Goal: Information Seeking & Learning: Learn about a topic

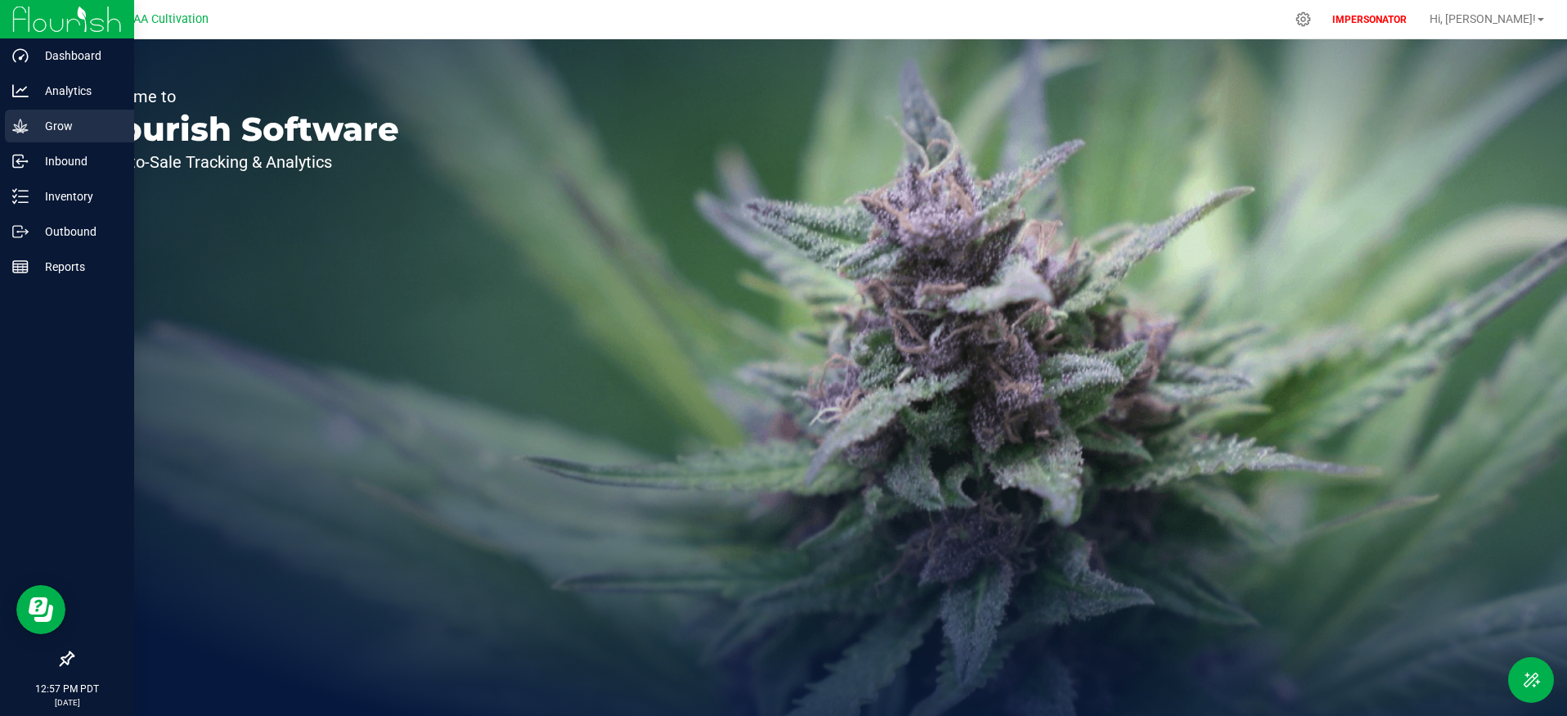
click at [34, 128] on p "Grow" at bounding box center [78, 126] width 98 height 20
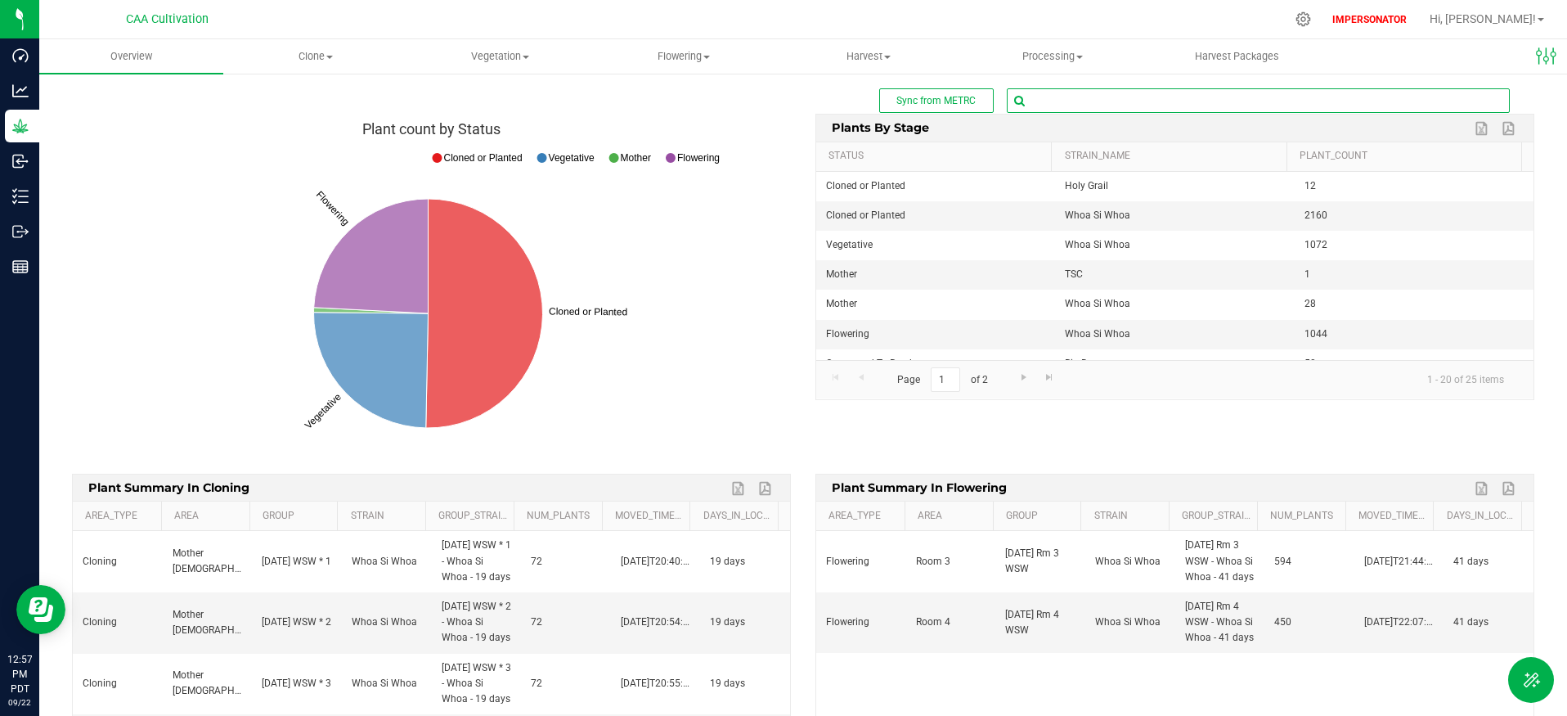
click at [1129, 104] on input "text" at bounding box center [1258, 100] width 501 height 23
paste input "1A4060200001DB6000058869"
click at [1133, 128] on span "1A4060200001DB6000058869 ( group - Vegetative )" at bounding box center [1124, 128] width 231 height 21
type input "20250716-002"
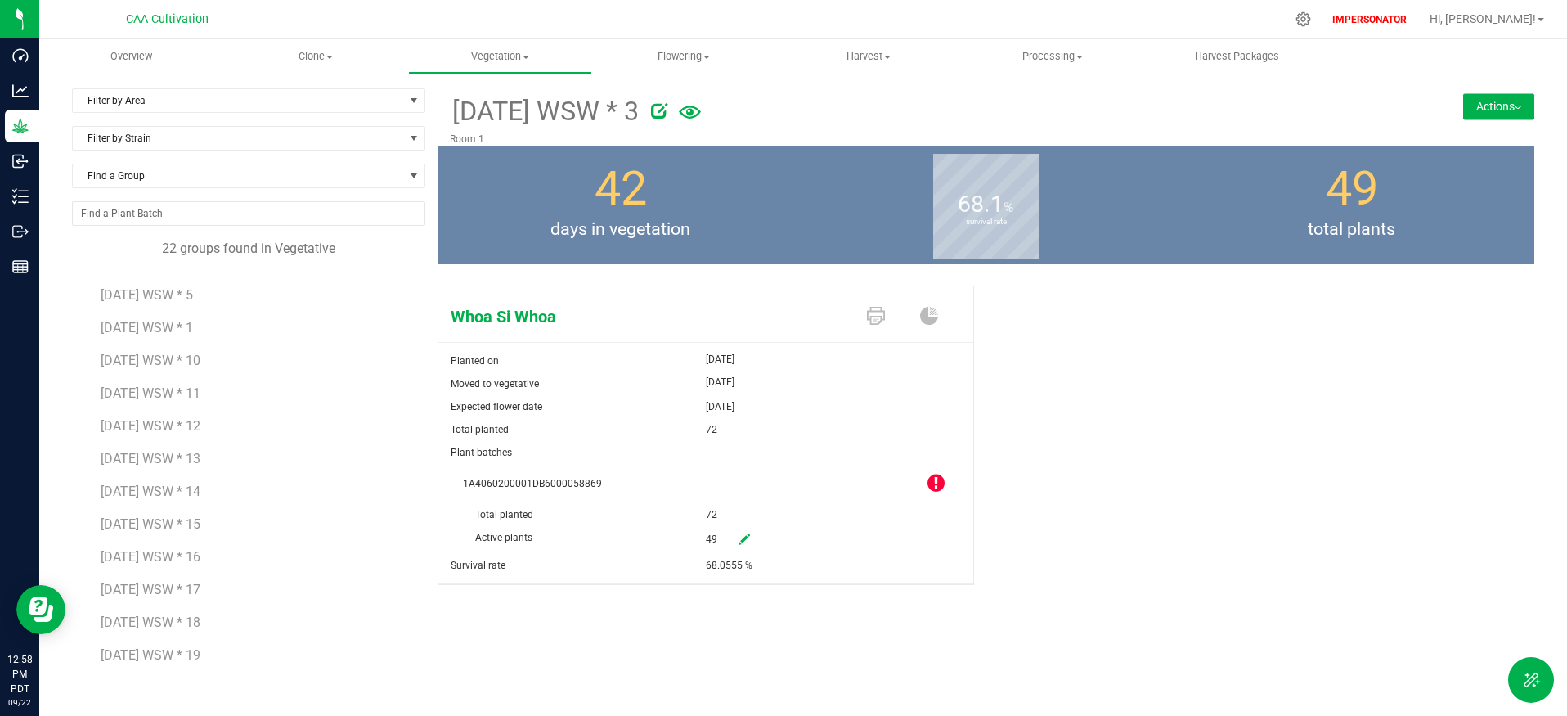
click at [938, 483] on icon at bounding box center [935, 483] width 17 height 20
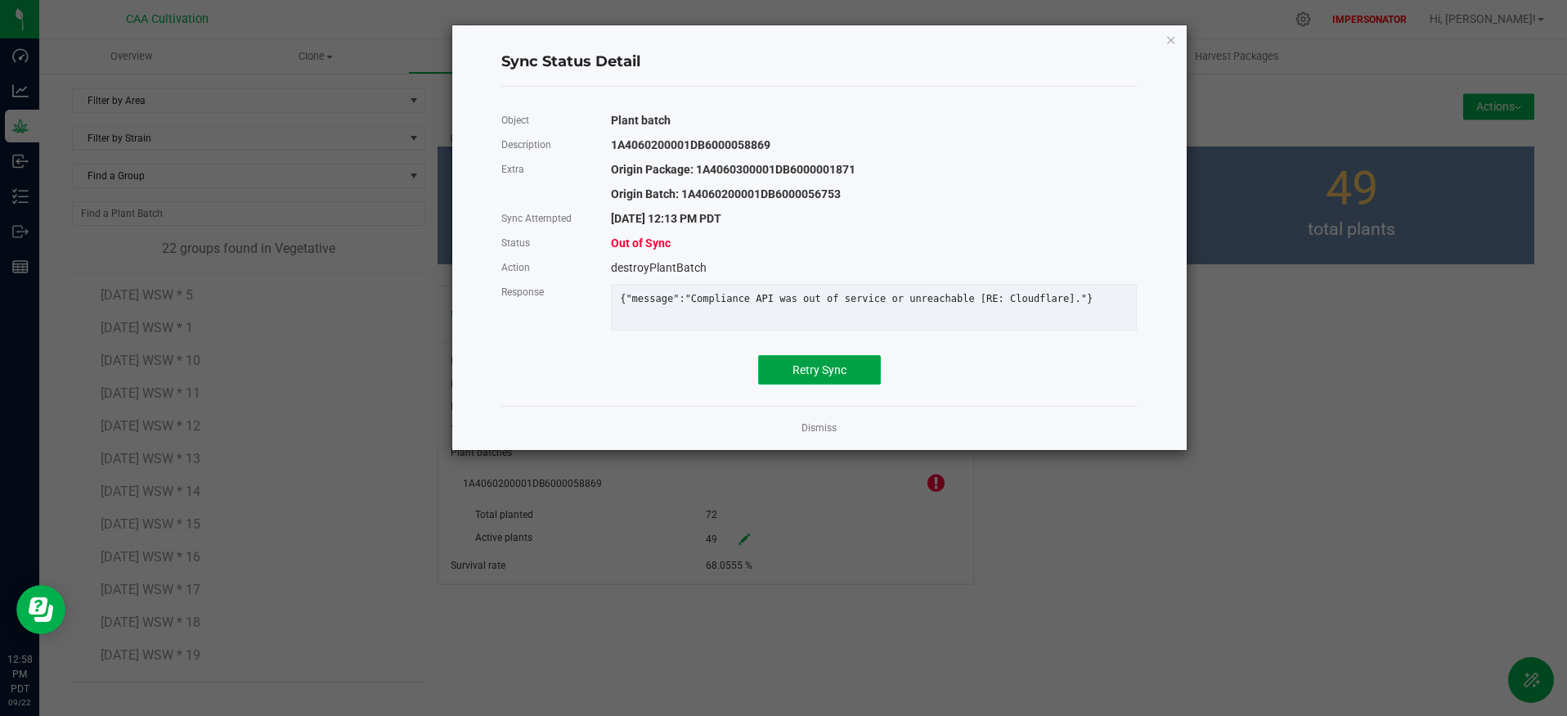
click at [844, 376] on span "Retry Sync" at bounding box center [819, 369] width 54 height 13
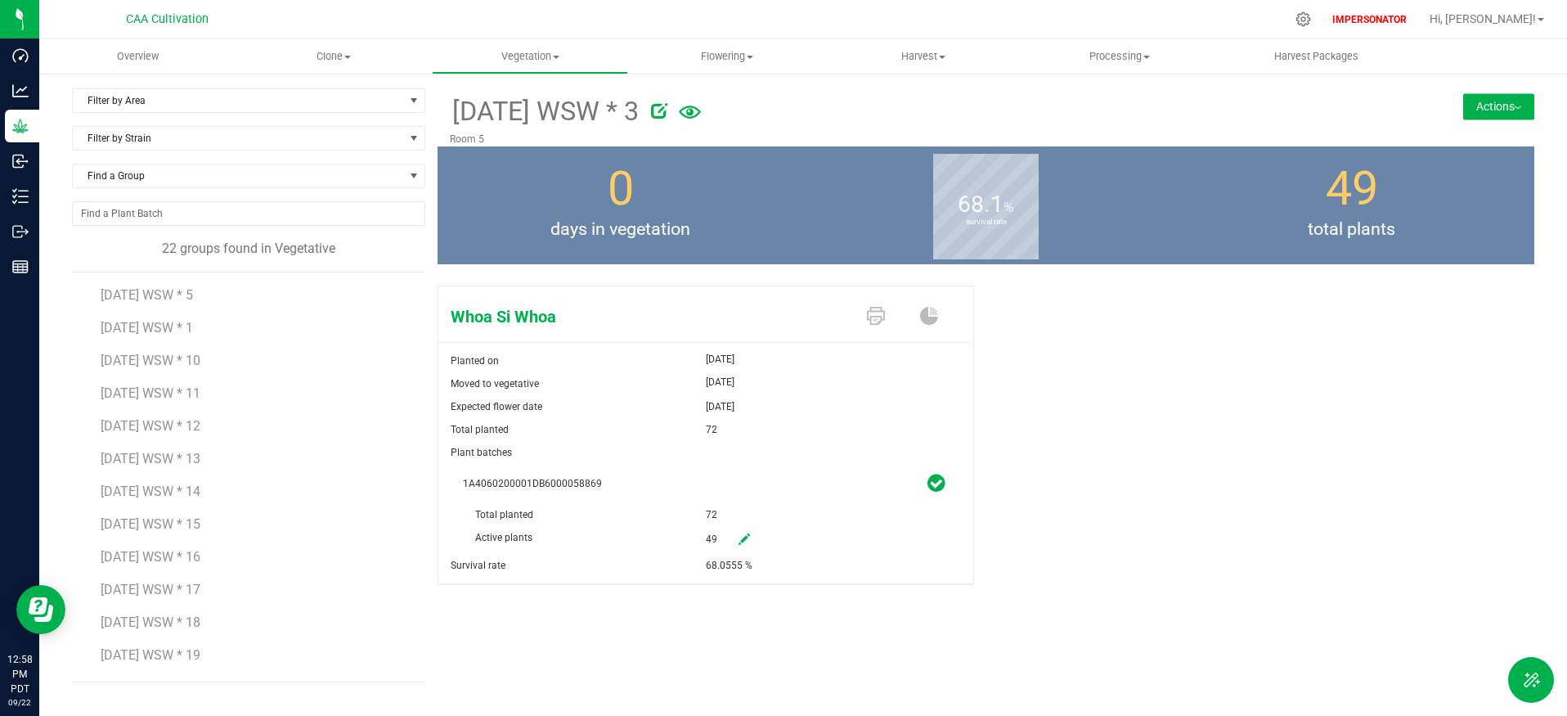
click at [1223, 525] on div "Whoa Si Whoa Planted on [DATE] Moved to vegetative [DATE] Expected flower date …" at bounding box center [986, 452] width 1097 height 347
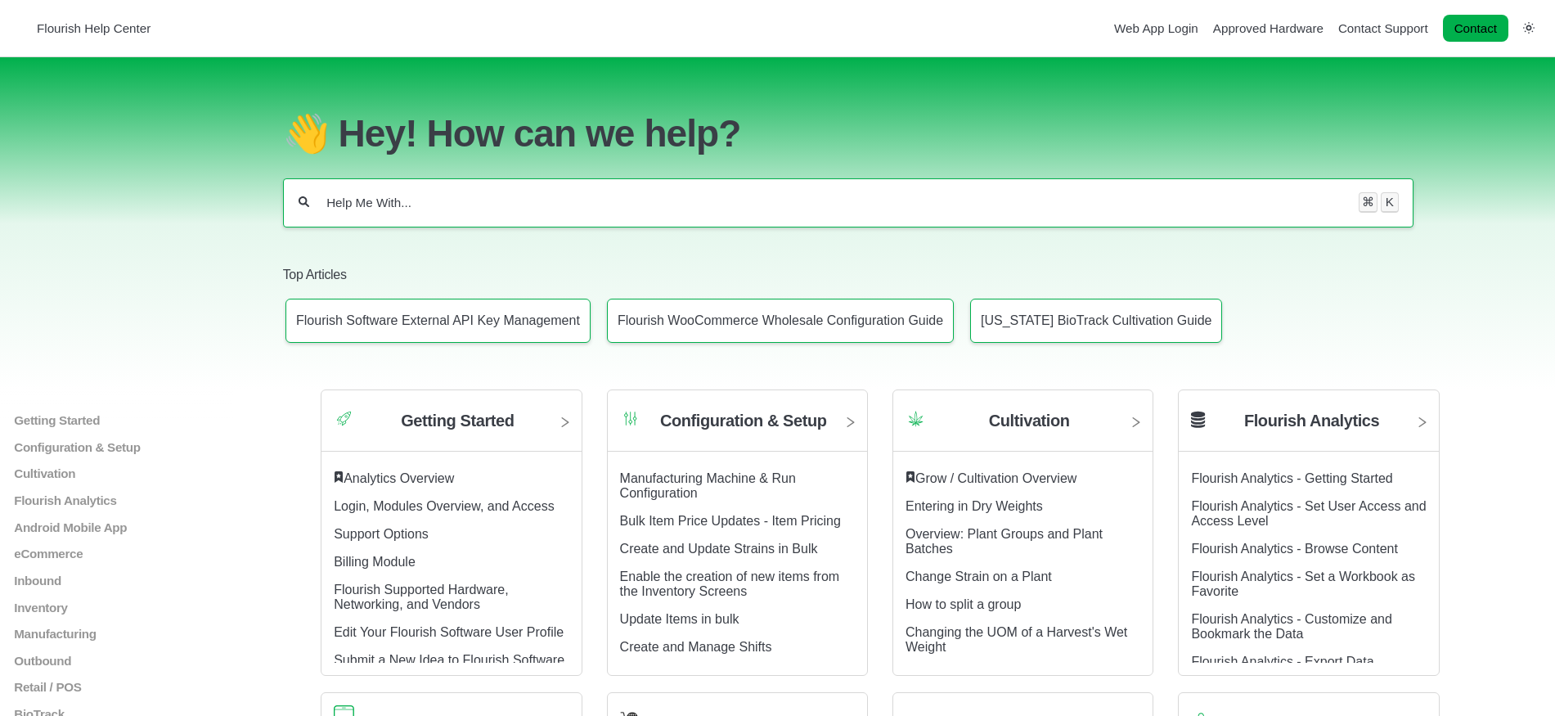
click at [530, 195] on input "Help Me With..." at bounding box center [834, 203] width 1018 height 16
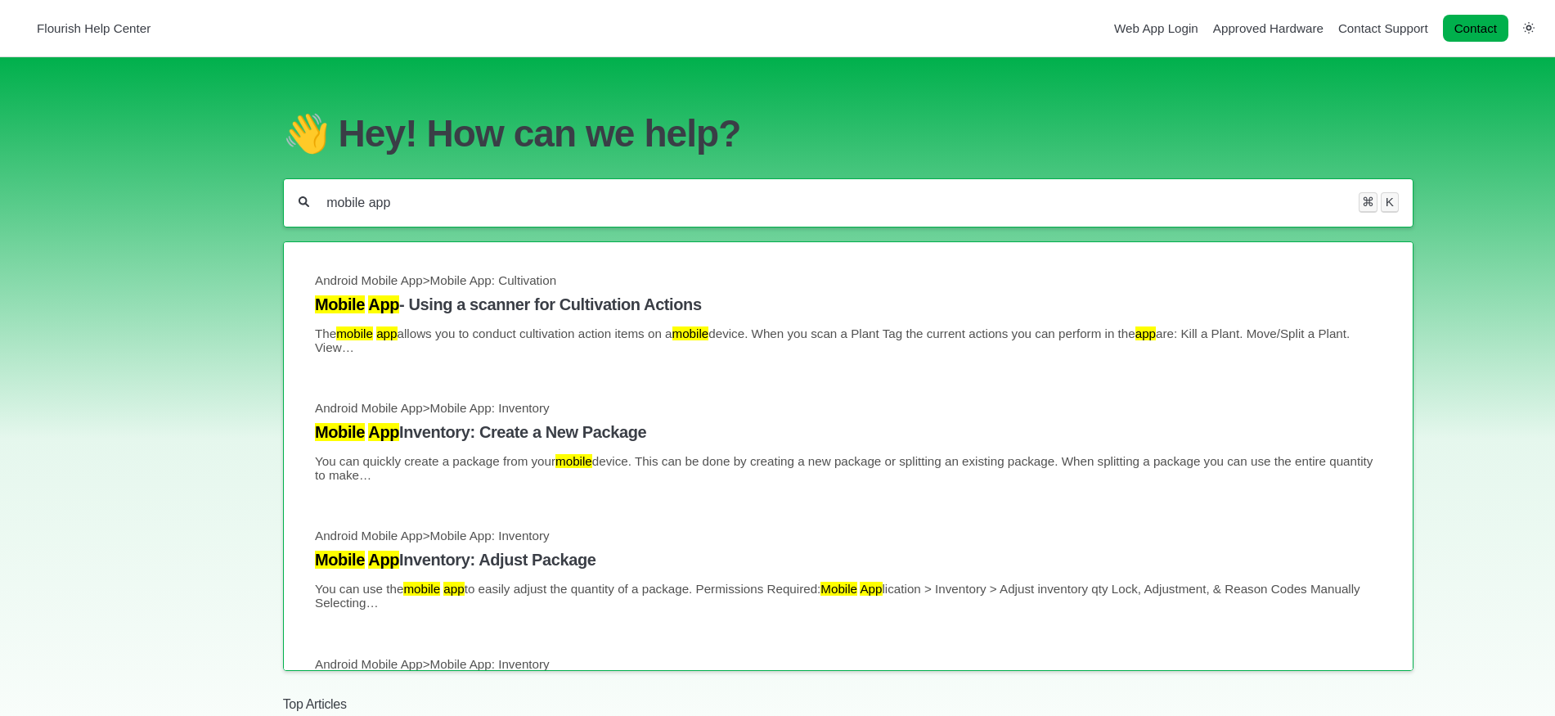
click at [326, 195] on input "mobile app" at bounding box center [834, 203] width 1018 height 16
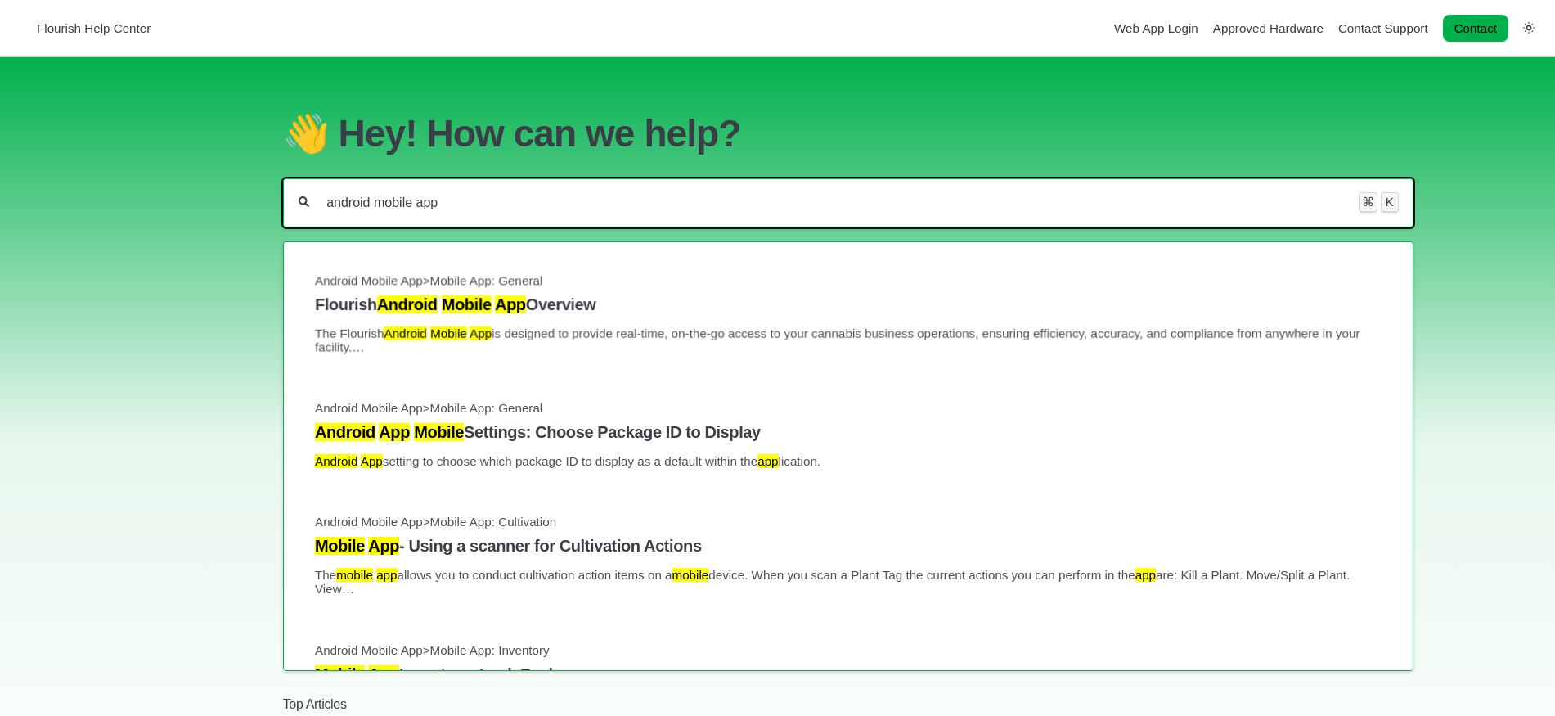
click at [516, 195] on input "android mobile app" at bounding box center [834, 203] width 1018 height 16
click at [517, 195] on input "android mobile app" at bounding box center [834, 203] width 1018 height 16
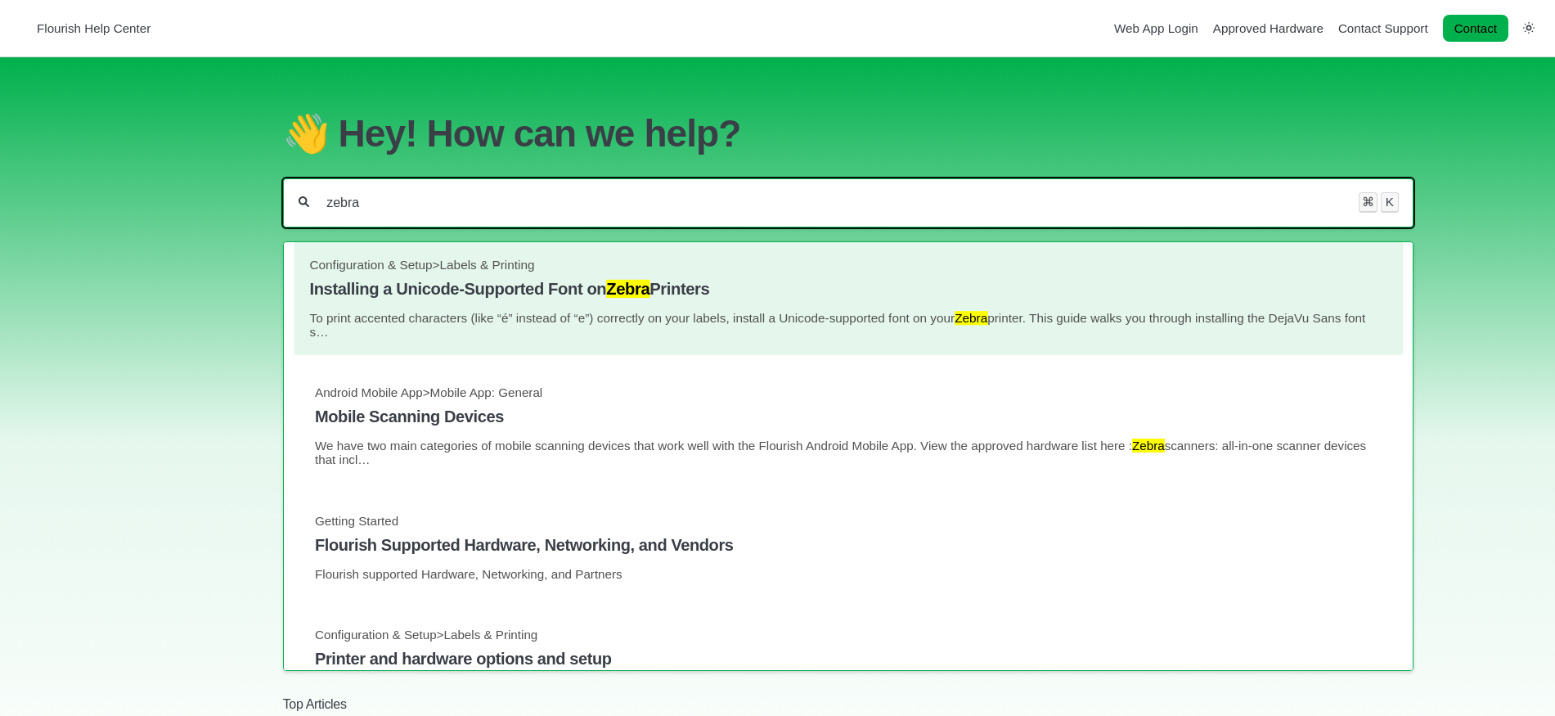
scroll to position [145, 0]
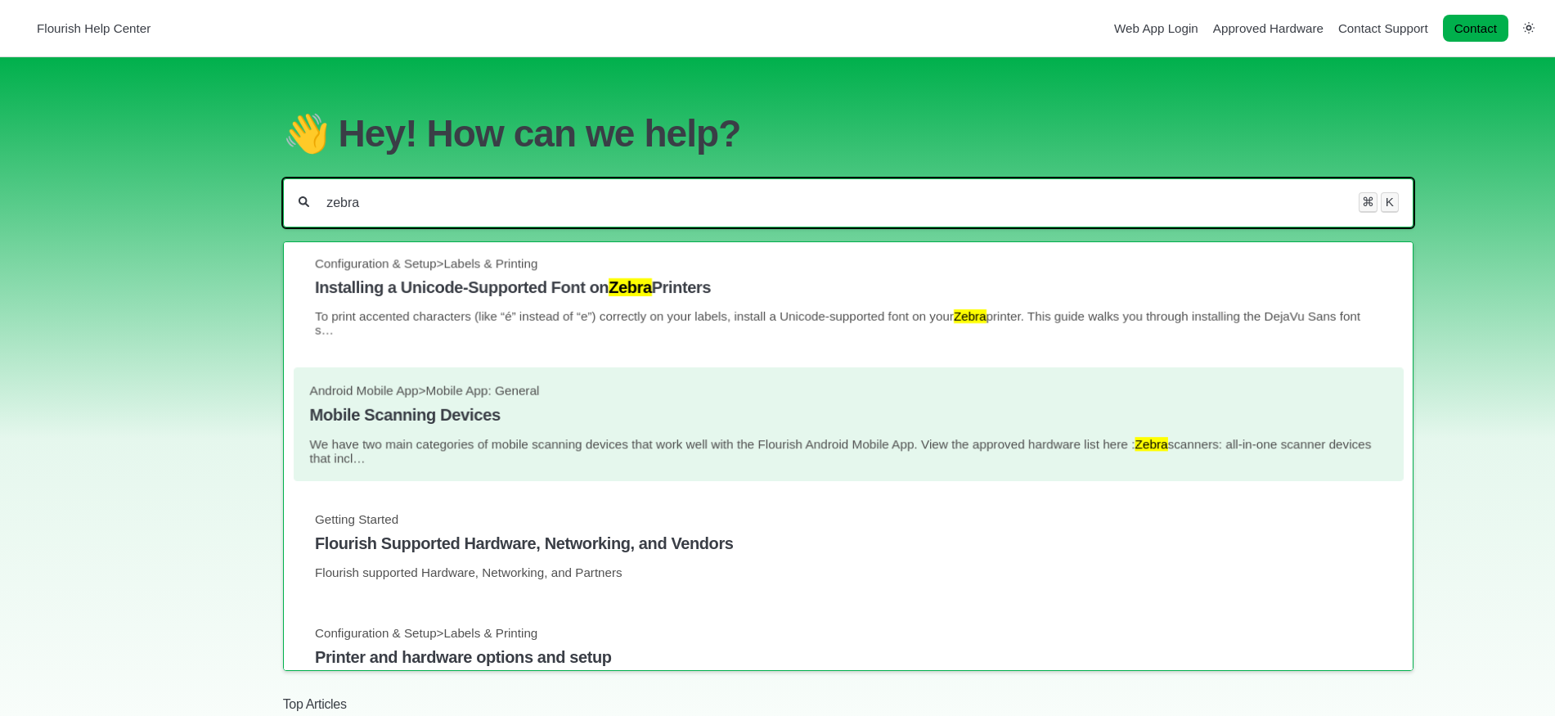
type input "zebra"
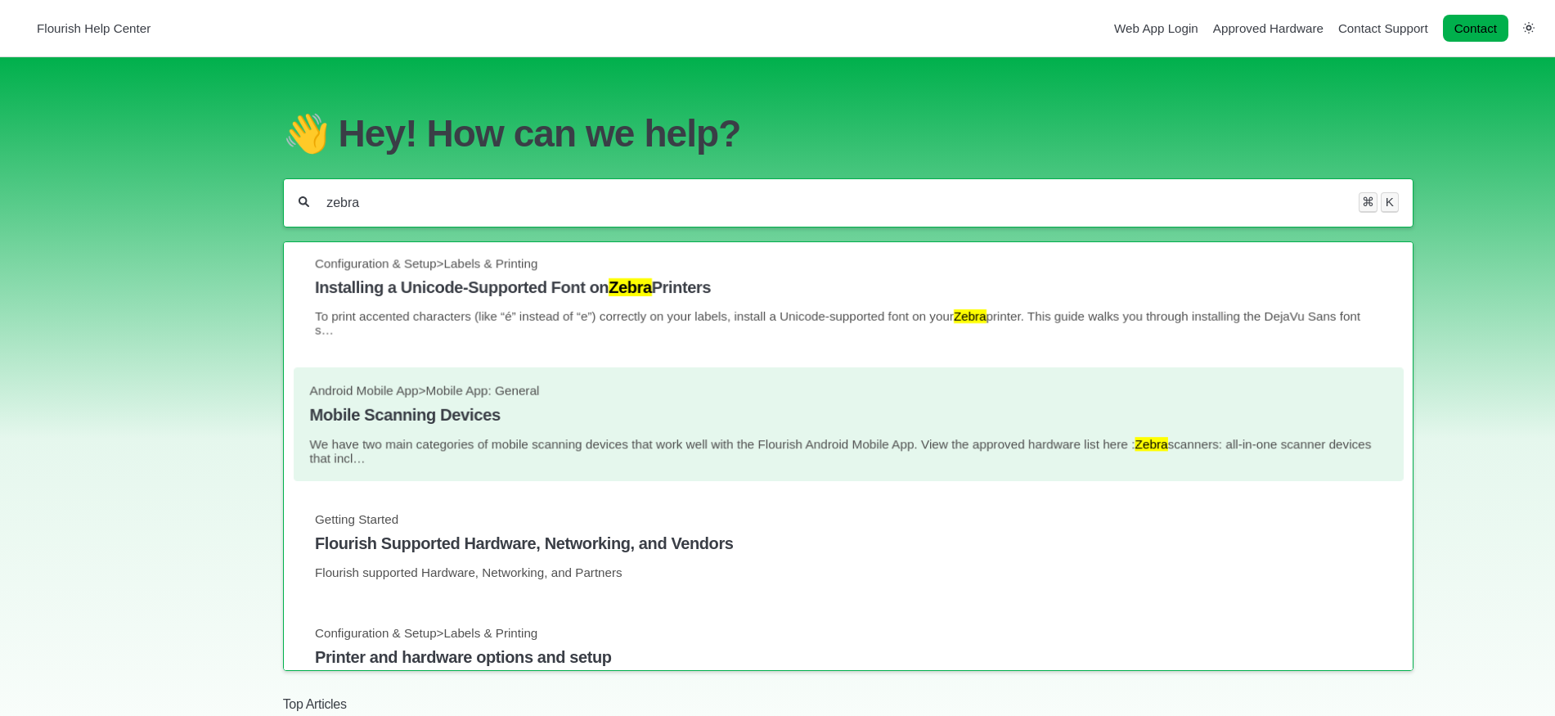
click at [541, 422] on h4 "Mobile Scanning Devices" at bounding box center [848, 415] width 1078 height 19
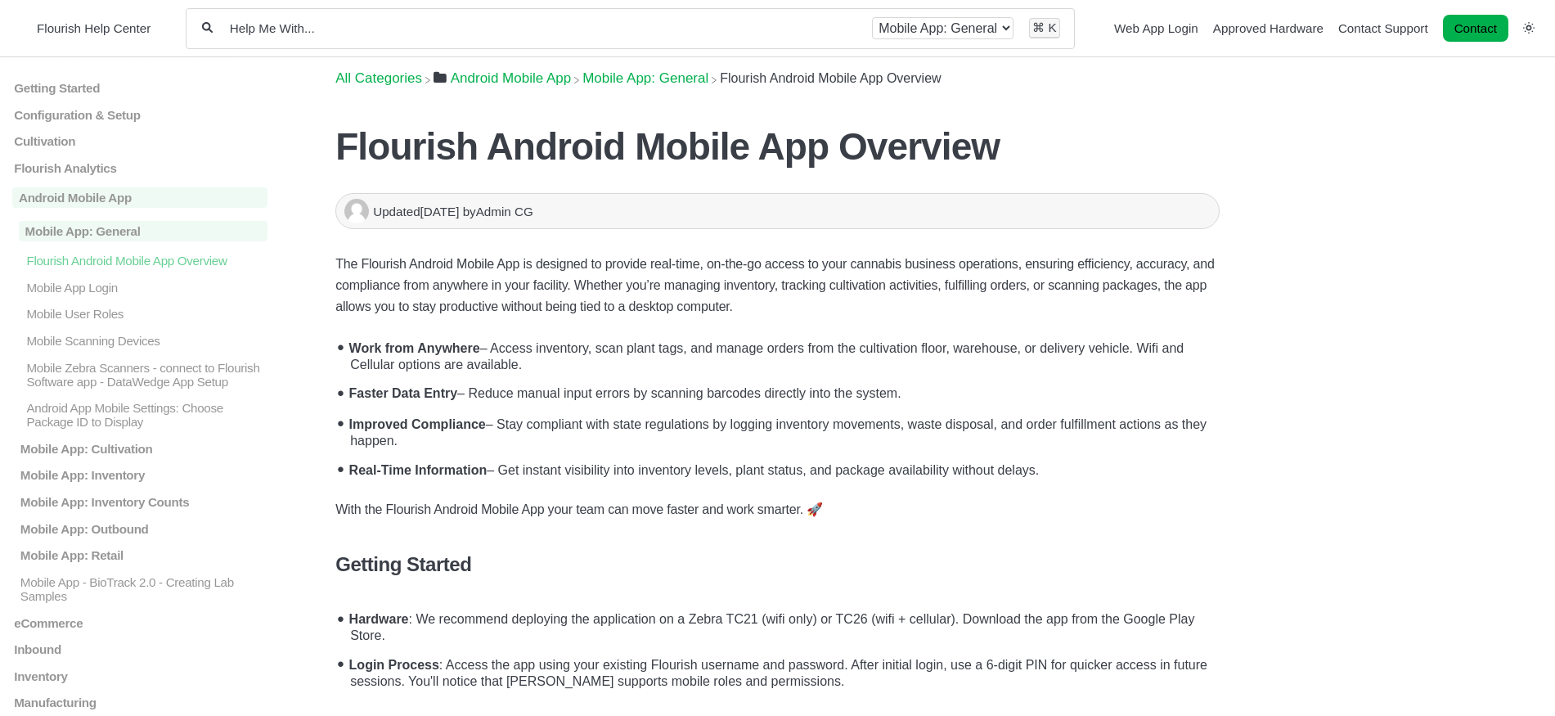
click at [595, 402] on li "Faster Data Entry – Reduce manual input errors by scanning barcodes directly in…" at bounding box center [781, 391] width 876 height 31
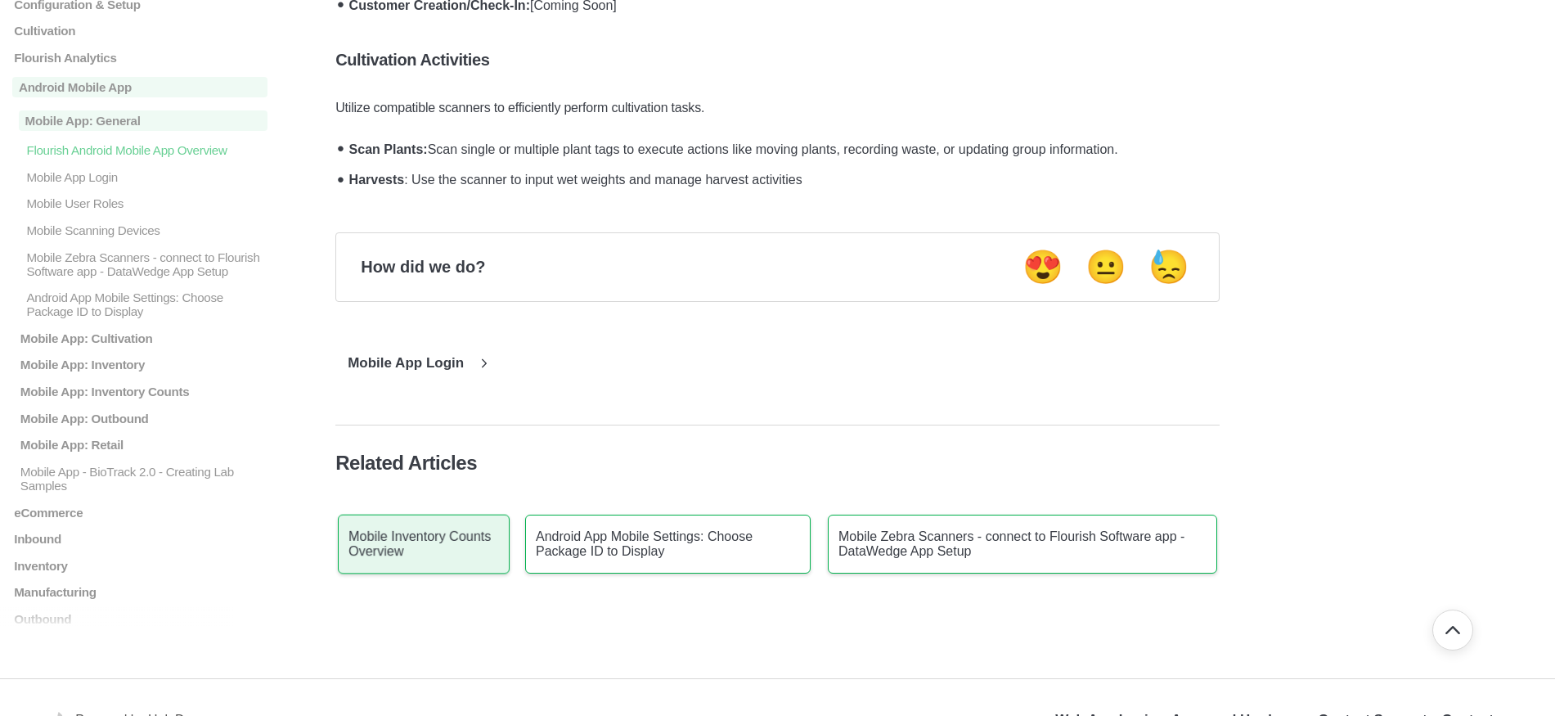
scroll to position [1158, 0]
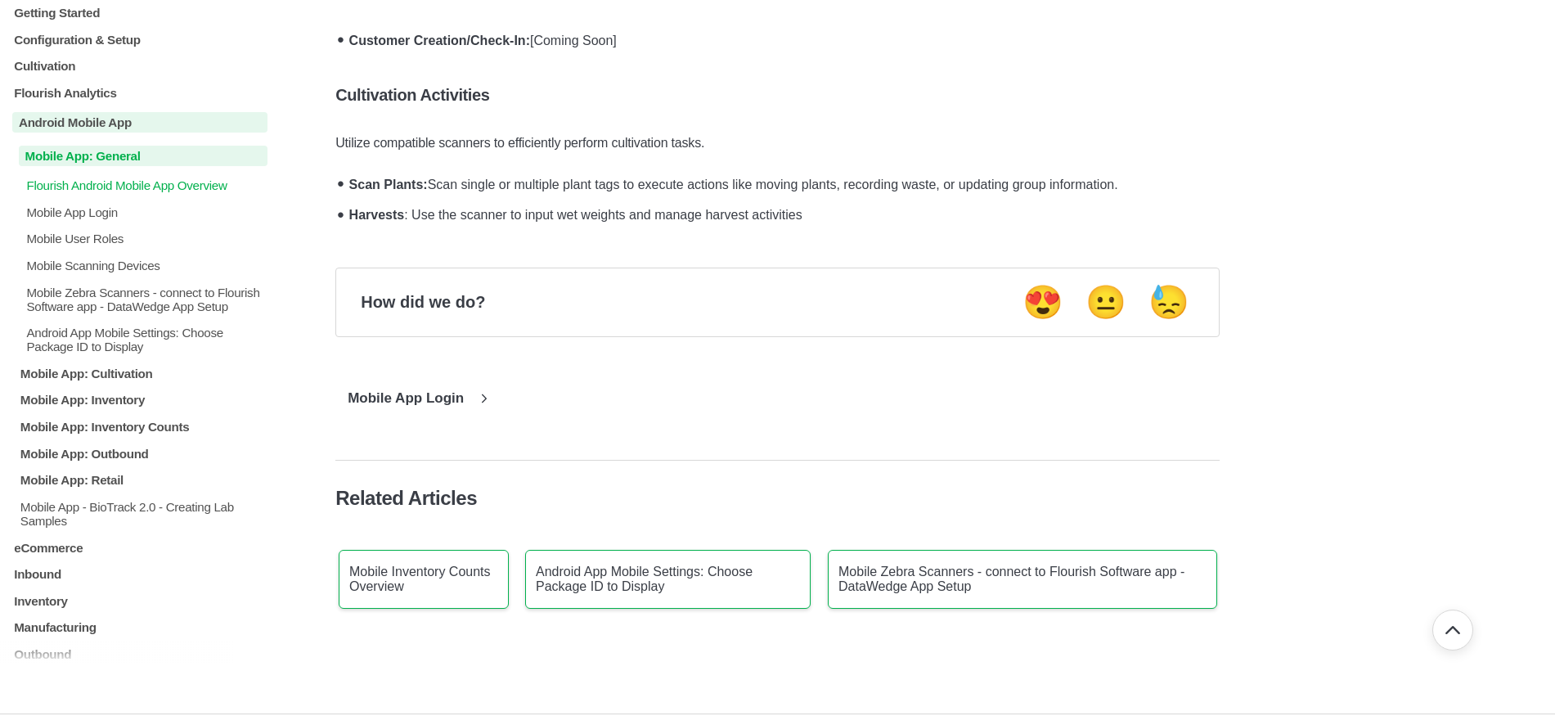
click at [146, 164] on p "Mobile App: General" at bounding box center [143, 156] width 249 height 20
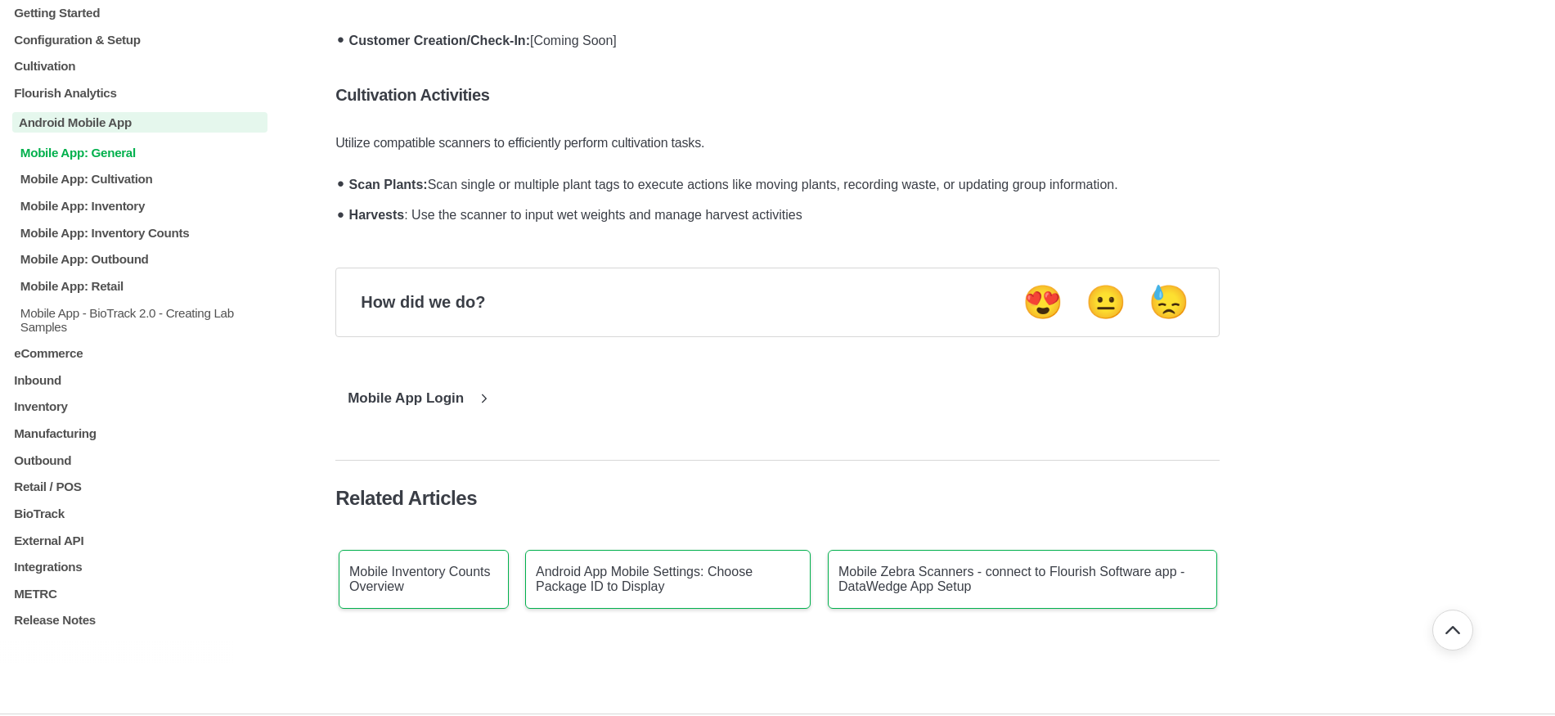
click at [127, 158] on p "Mobile App: General" at bounding box center [143, 153] width 249 height 14
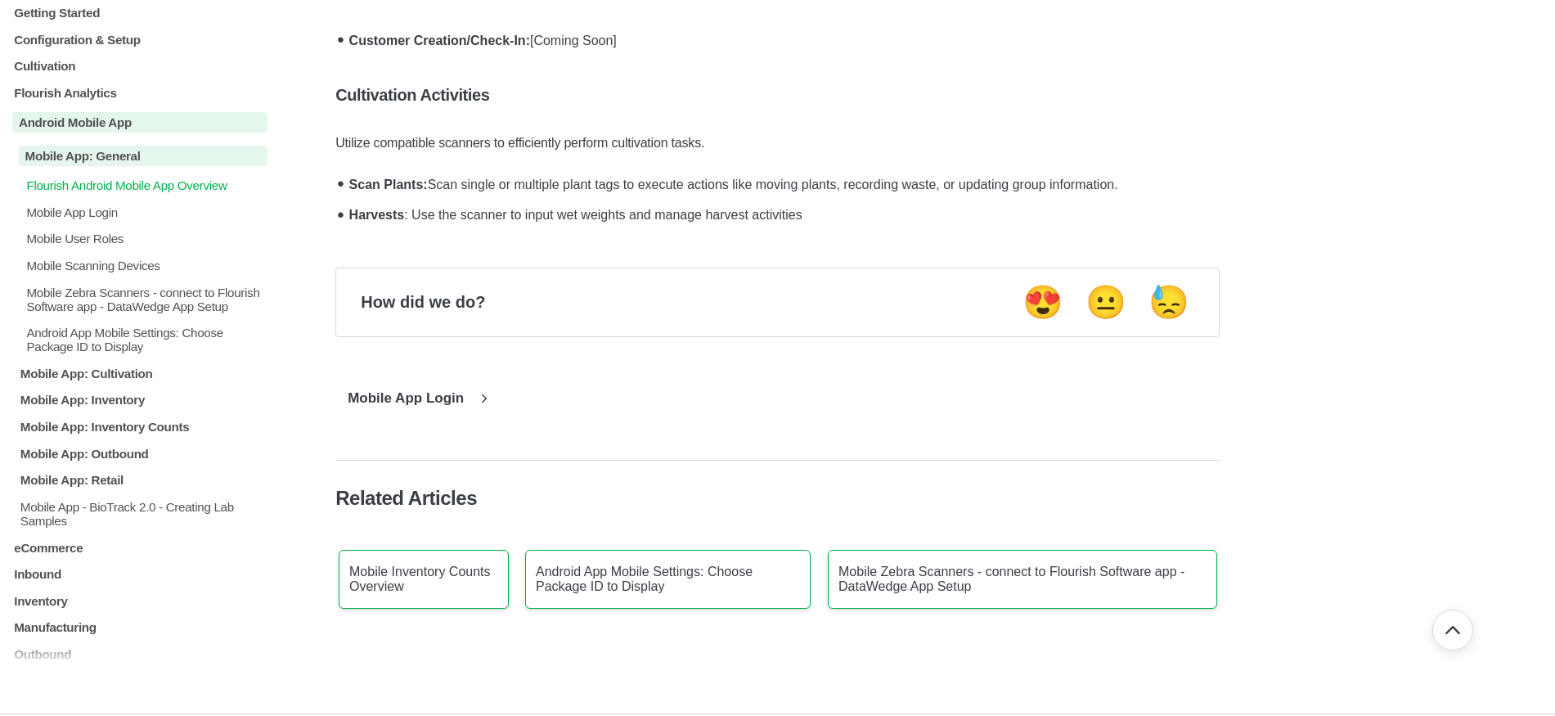
click at [96, 518] on div "Mobile App: General Flourish Android Mobile App Overview Mobile App Login Mobil…" at bounding box center [139, 337] width 255 height 383
click at [99, 487] on p "Mobile App: Retail" at bounding box center [143, 480] width 249 height 14
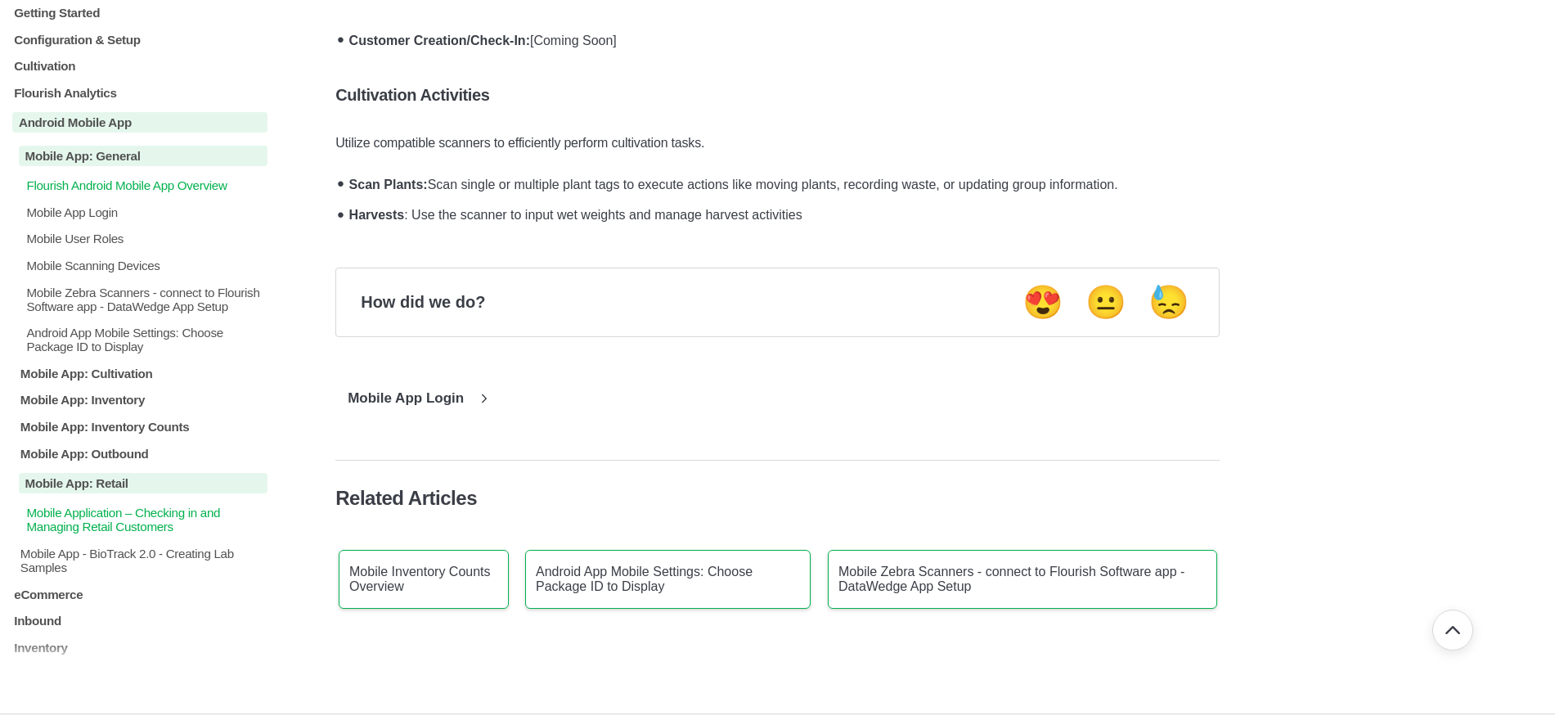
click at [173, 533] on p "Mobile Application – Checking in and Managing Retail Customers" at bounding box center [146, 519] width 243 height 28
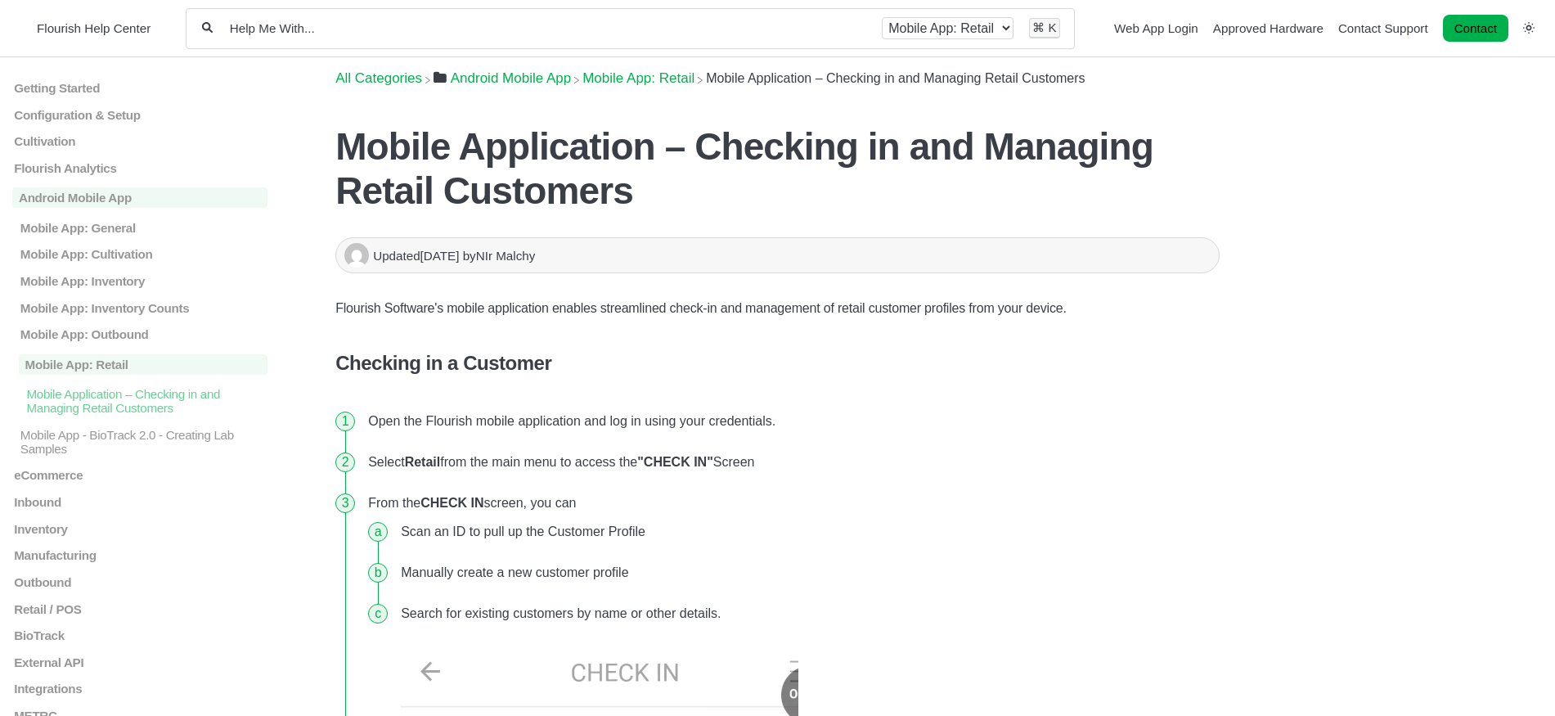
click at [497, 310] on p "Flourish Software's mobile application enables streamlined check-in and managem…" at bounding box center [777, 308] width 884 height 21
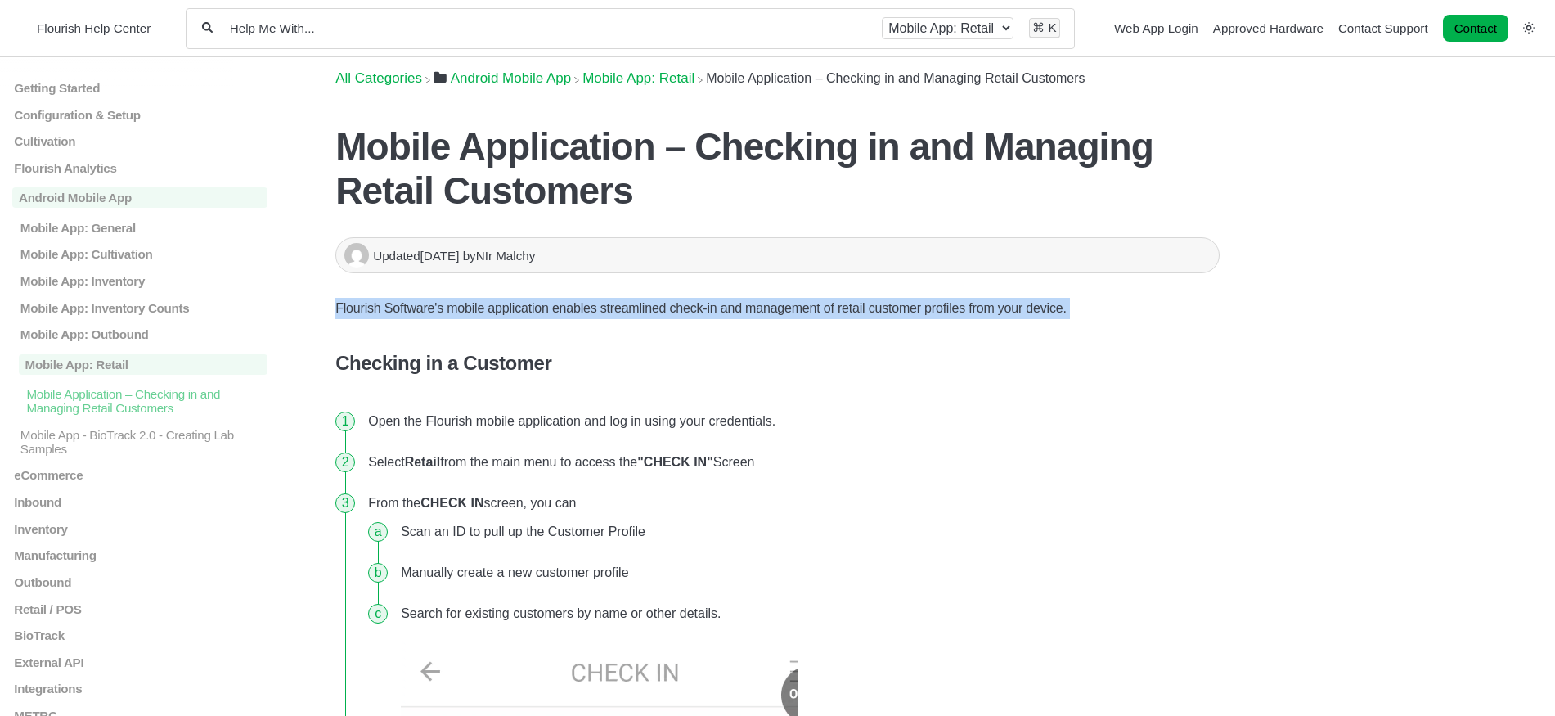
click at [497, 310] on p "Flourish Software's mobile application enables streamlined check-in and managem…" at bounding box center [777, 308] width 884 height 21
copy p "Flourish Software's mobile application enables streamlined check-in and managem…"
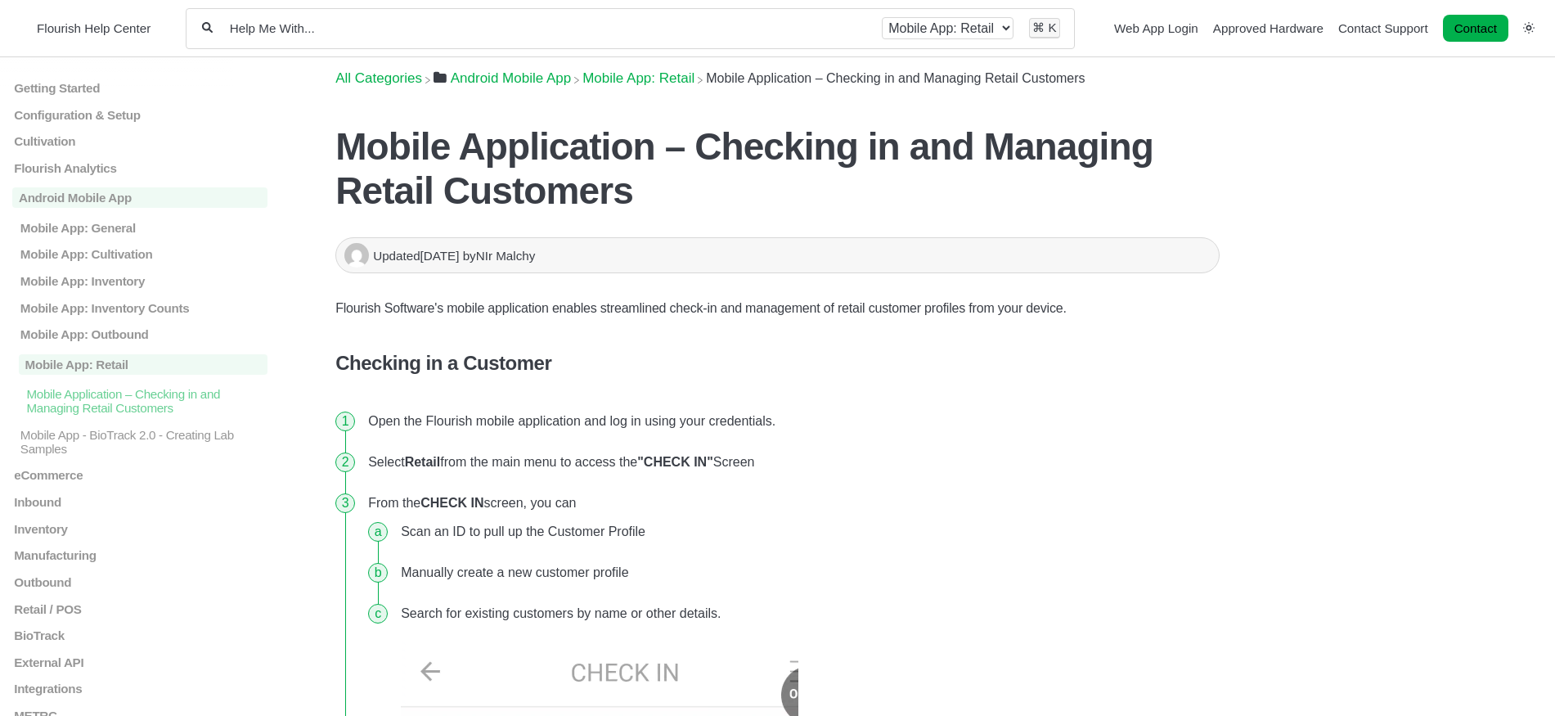
click at [519, 202] on h1 "Mobile Application – Checking in and Managing Retail Customers" at bounding box center [777, 168] width 884 height 88
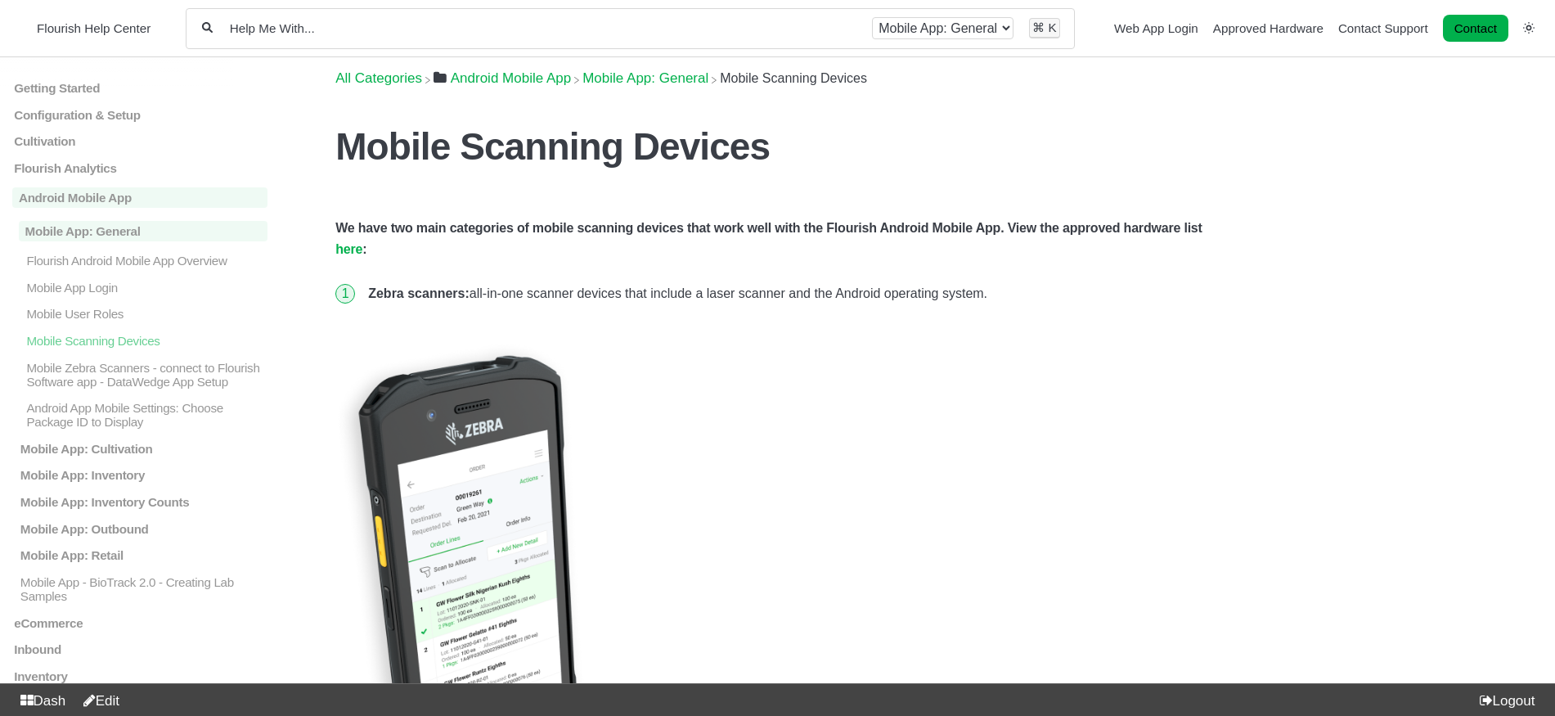
click at [760, 295] on li "Zebra scanners: all-in-one scanner devices that include a laser scanner and the…" at bounding box center [790, 293] width 858 height 41
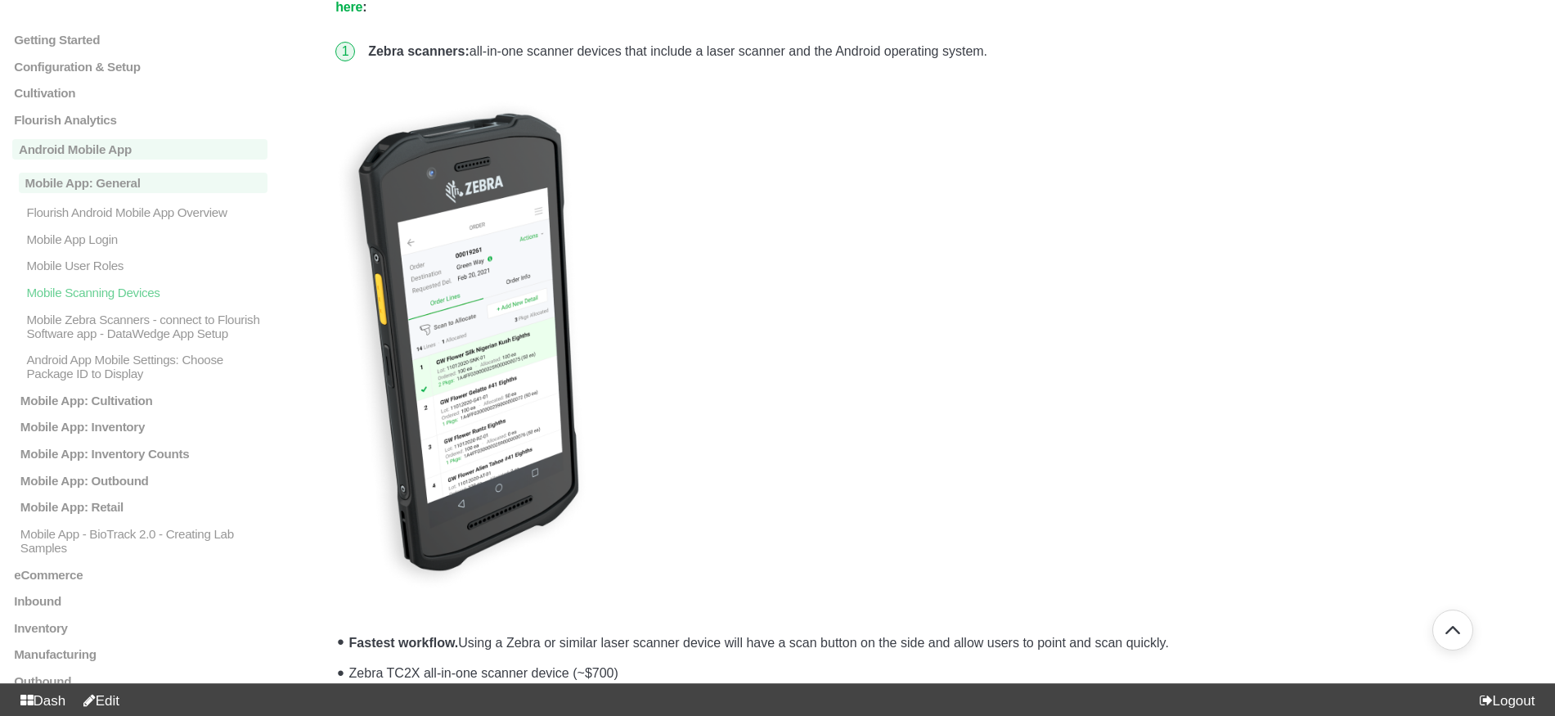
scroll to position [258, 0]
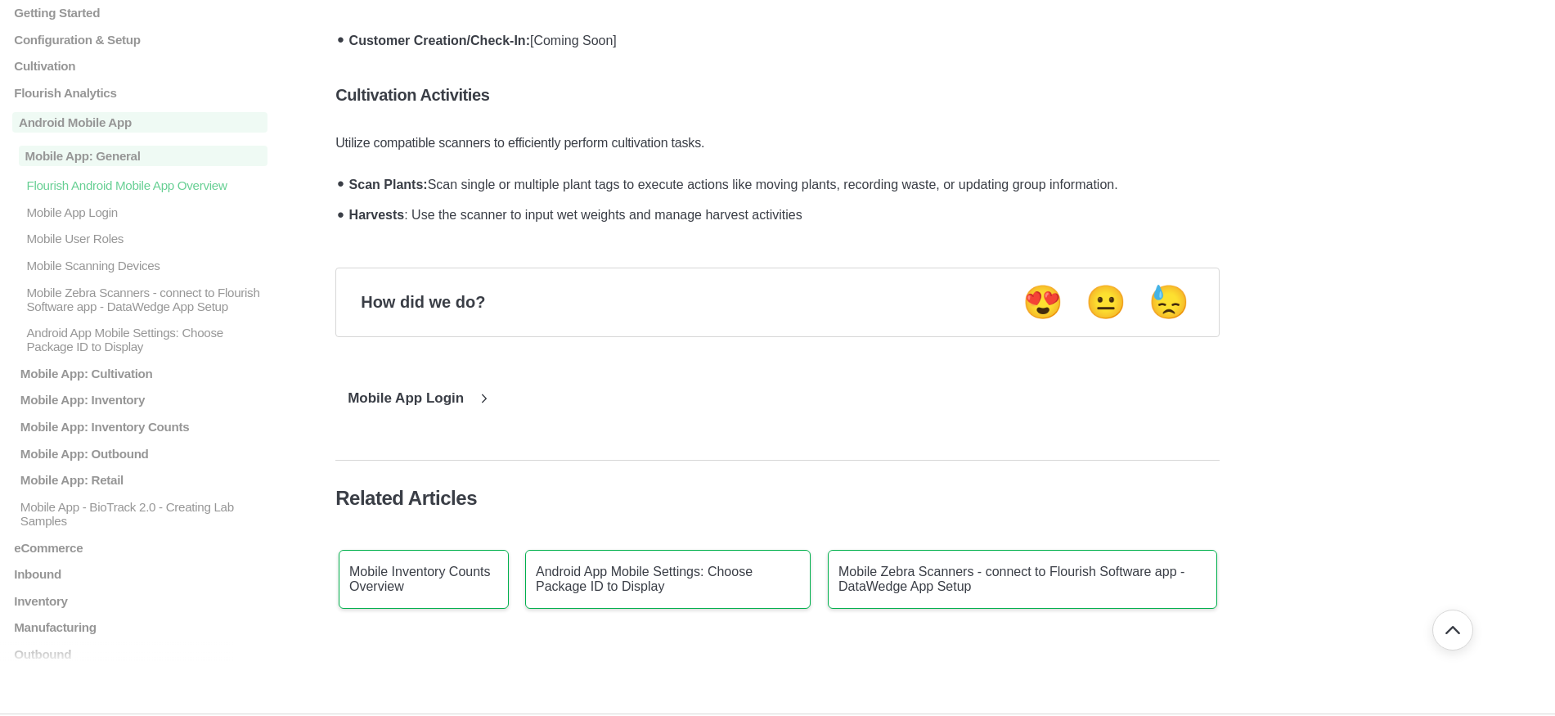
scroll to position [1238, 0]
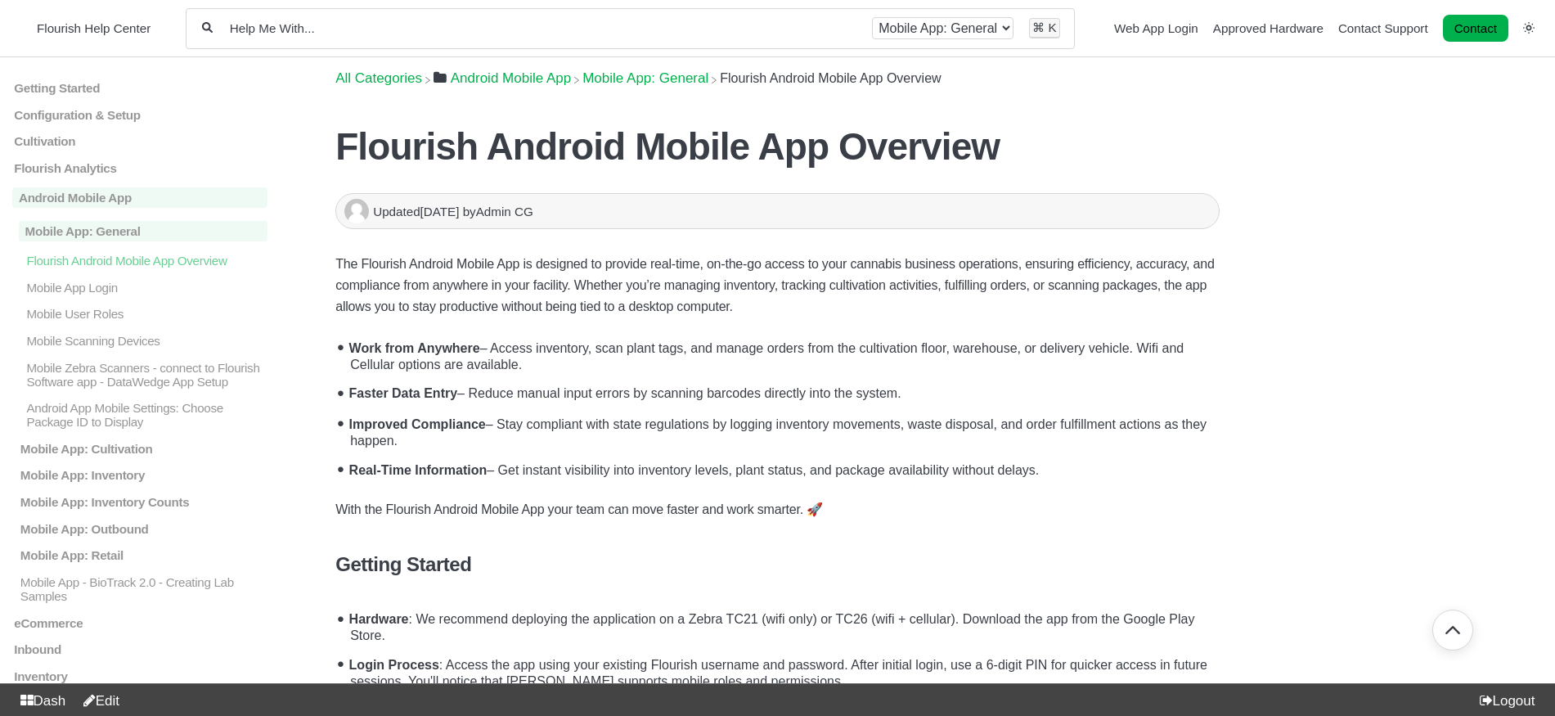
scroll to position [1238, 0]
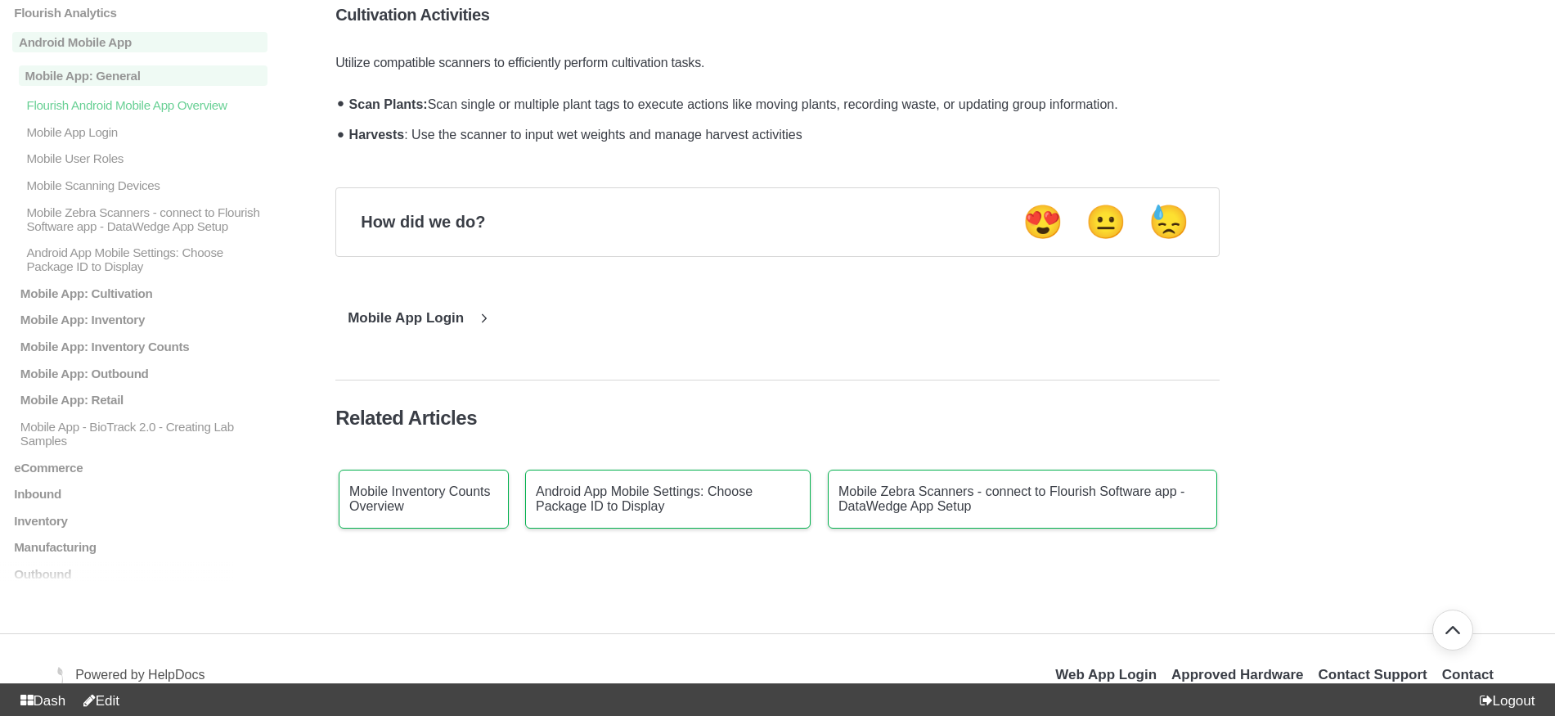
click at [111, 698] on link "Edit" at bounding box center [97, 701] width 43 height 16
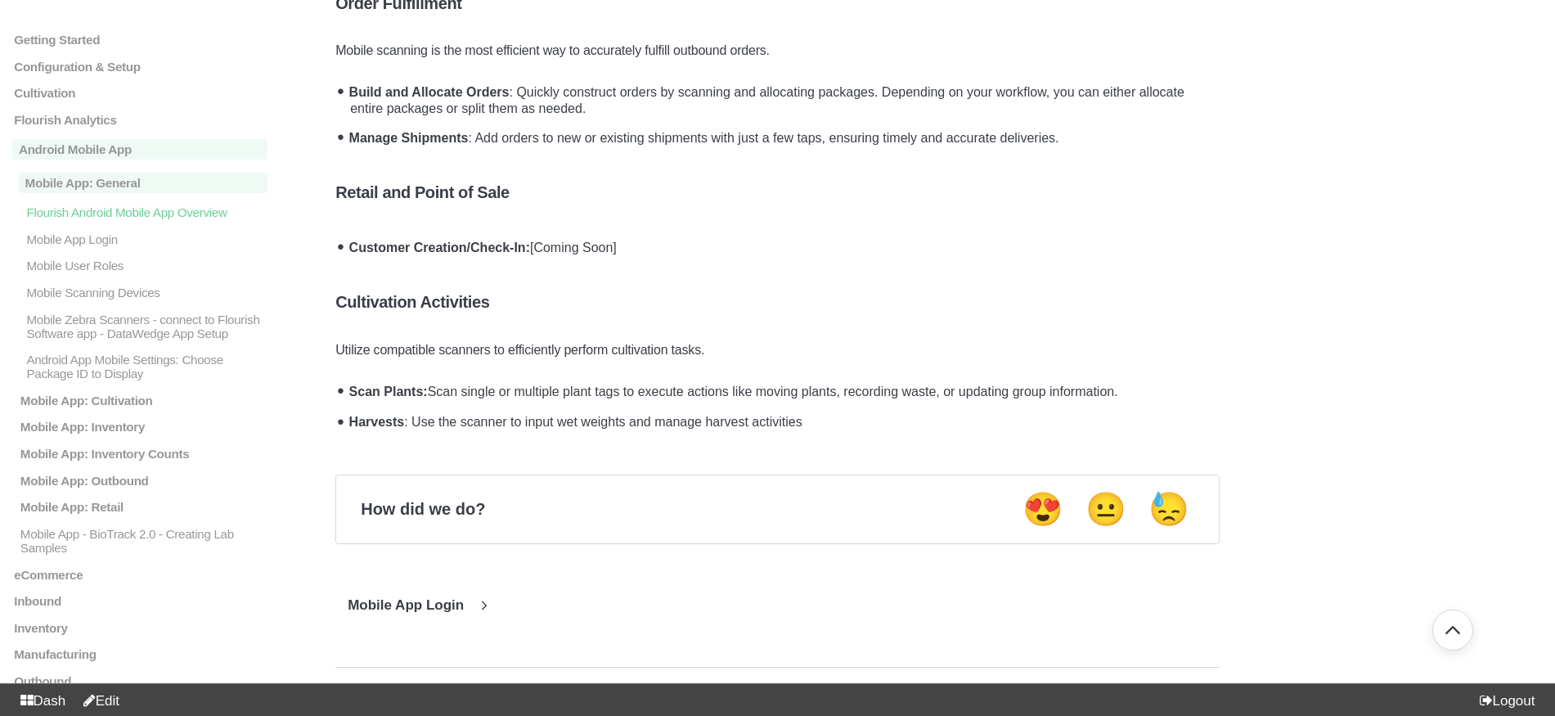
scroll to position [801, 0]
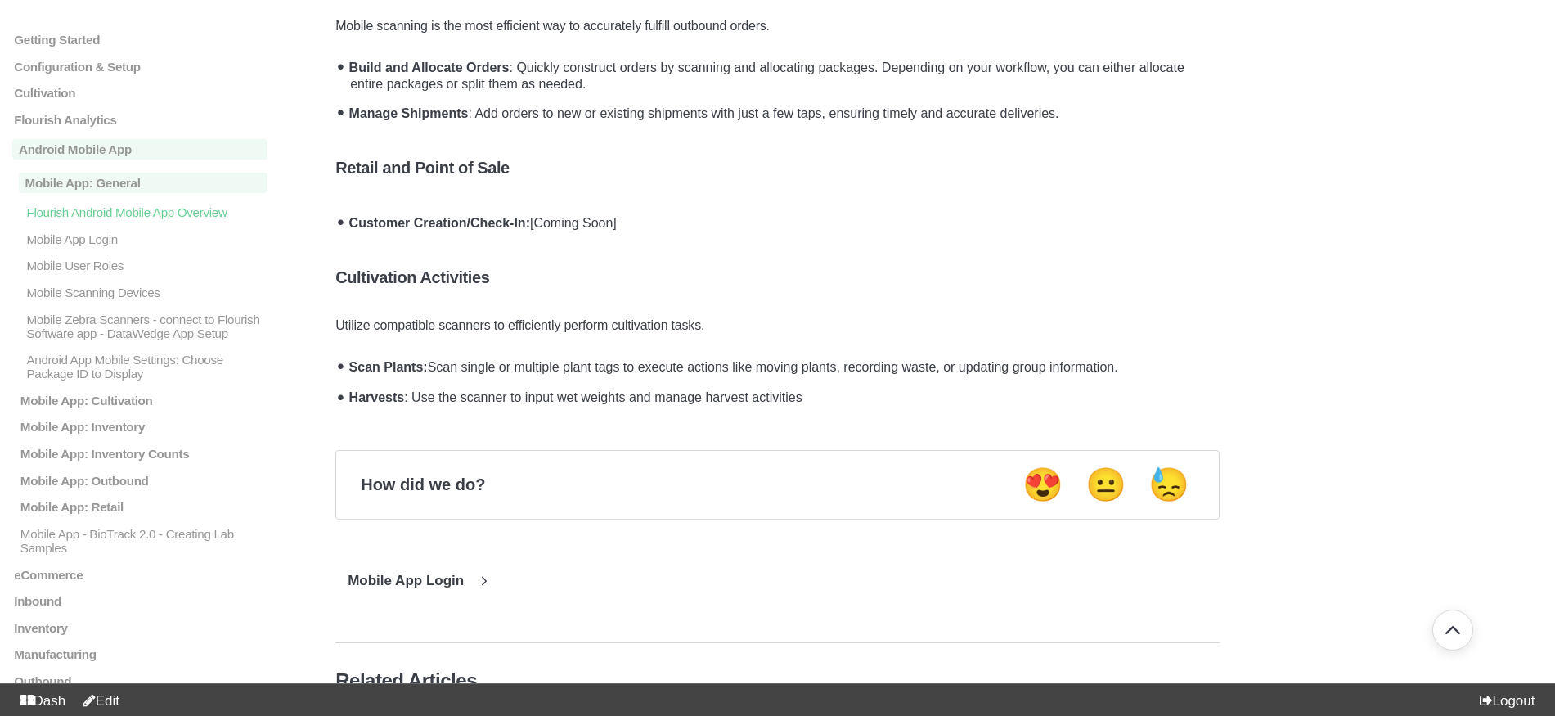
scroll to position [773, 0]
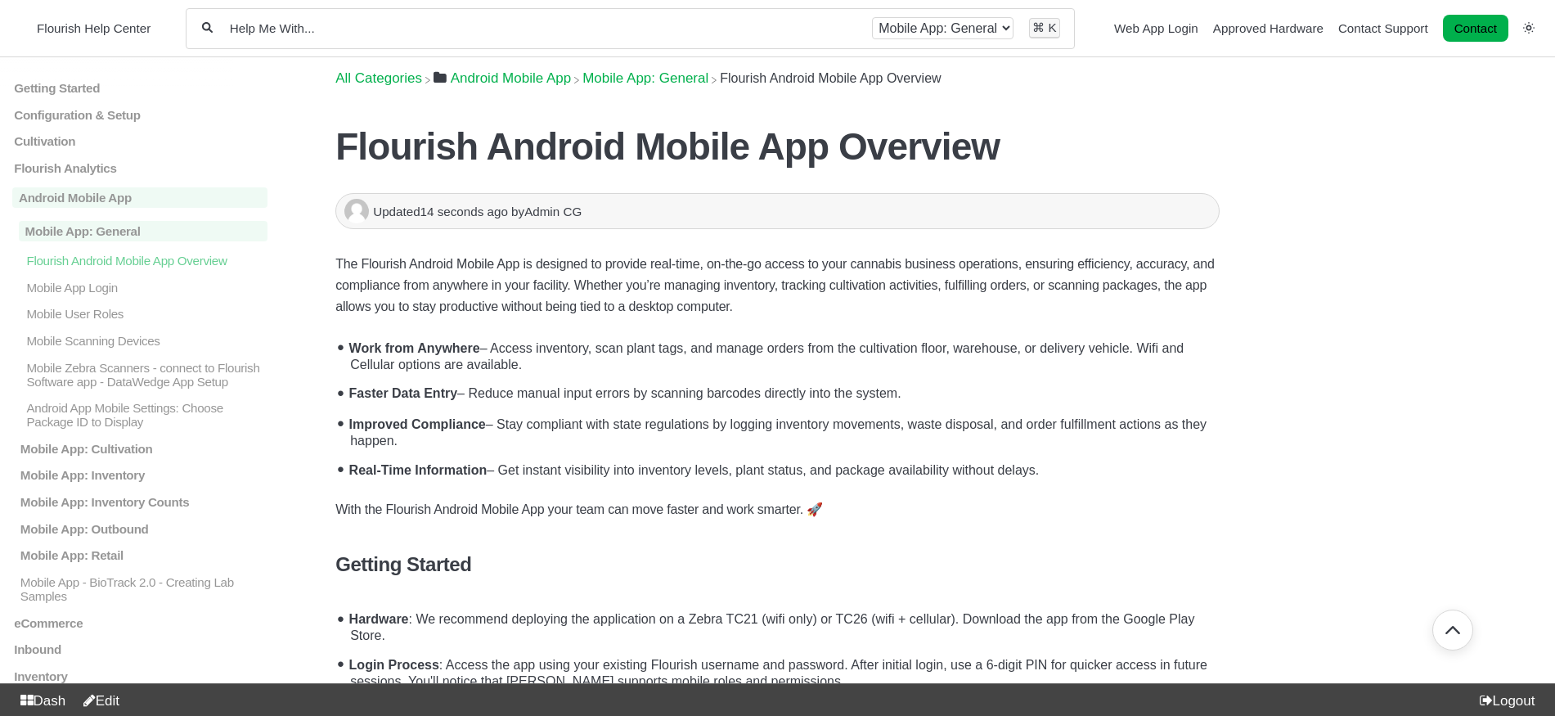
scroll to position [773, 0]
